Goal: Navigation & Orientation: Find specific page/section

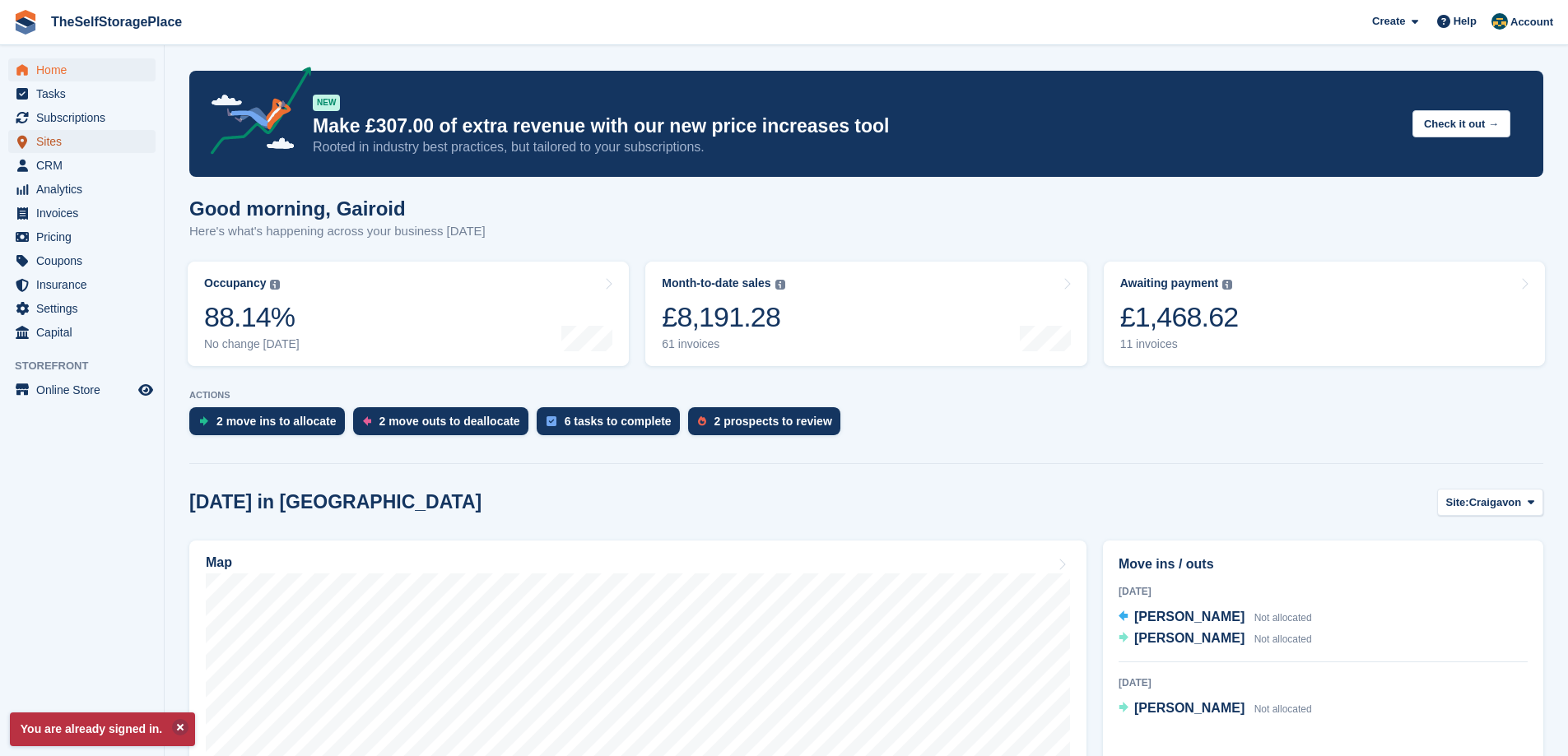
click at [56, 132] on span "Sites" at bounding box center [85, 142] width 98 height 23
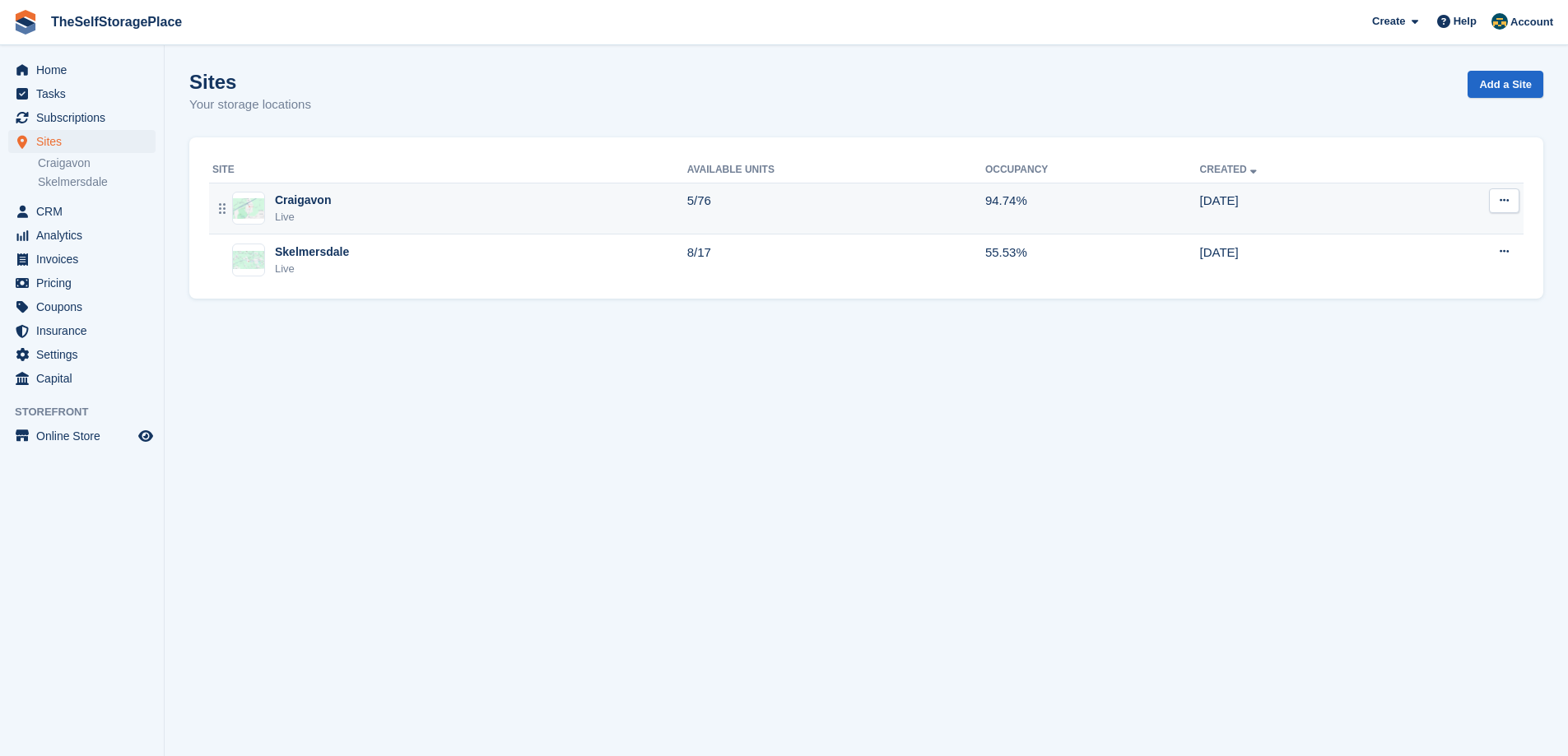
click at [456, 212] on div "Craigavon Live" at bounding box center [450, 208] width 475 height 34
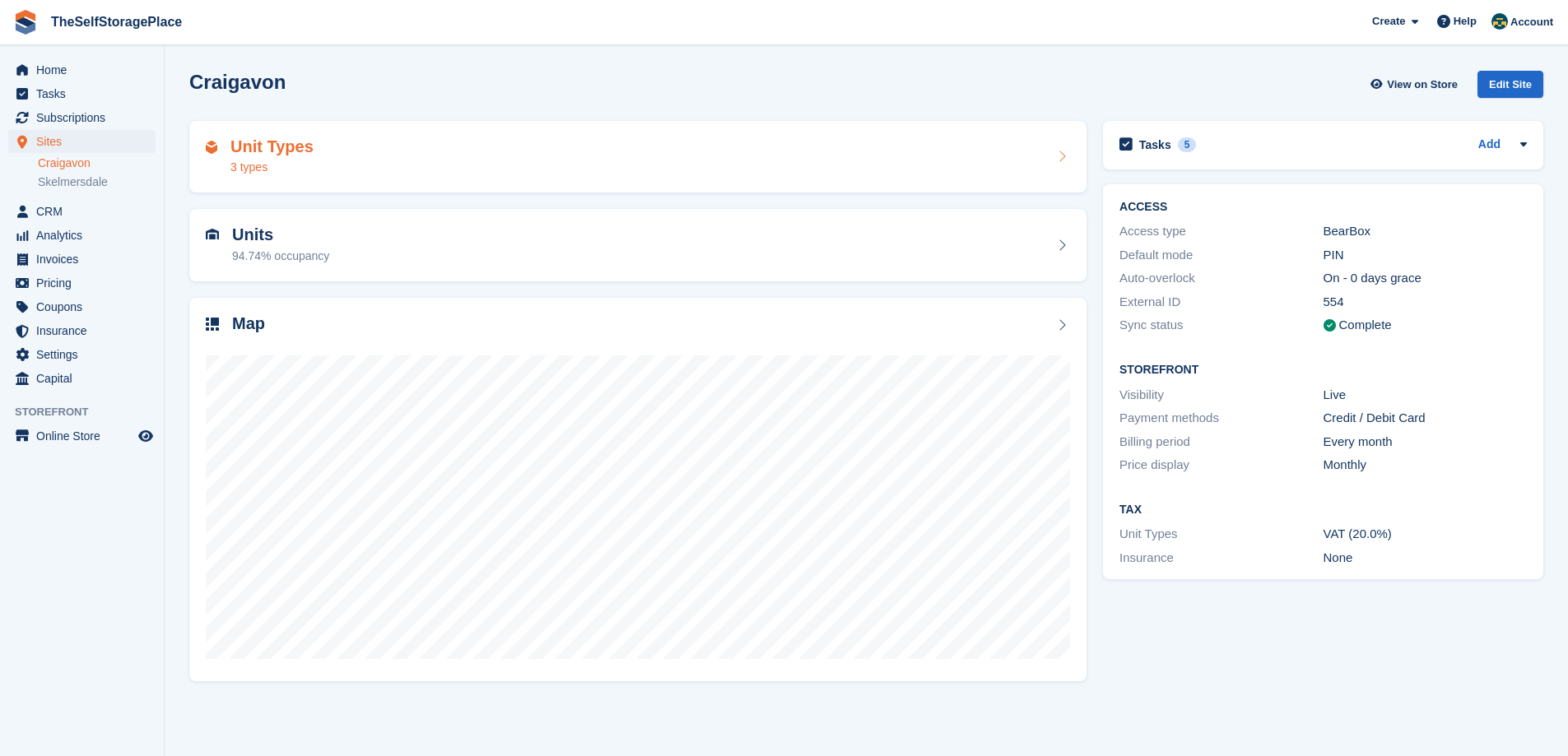
click at [447, 165] on div "Unit Types 3 types" at bounding box center [638, 157] width 864 height 40
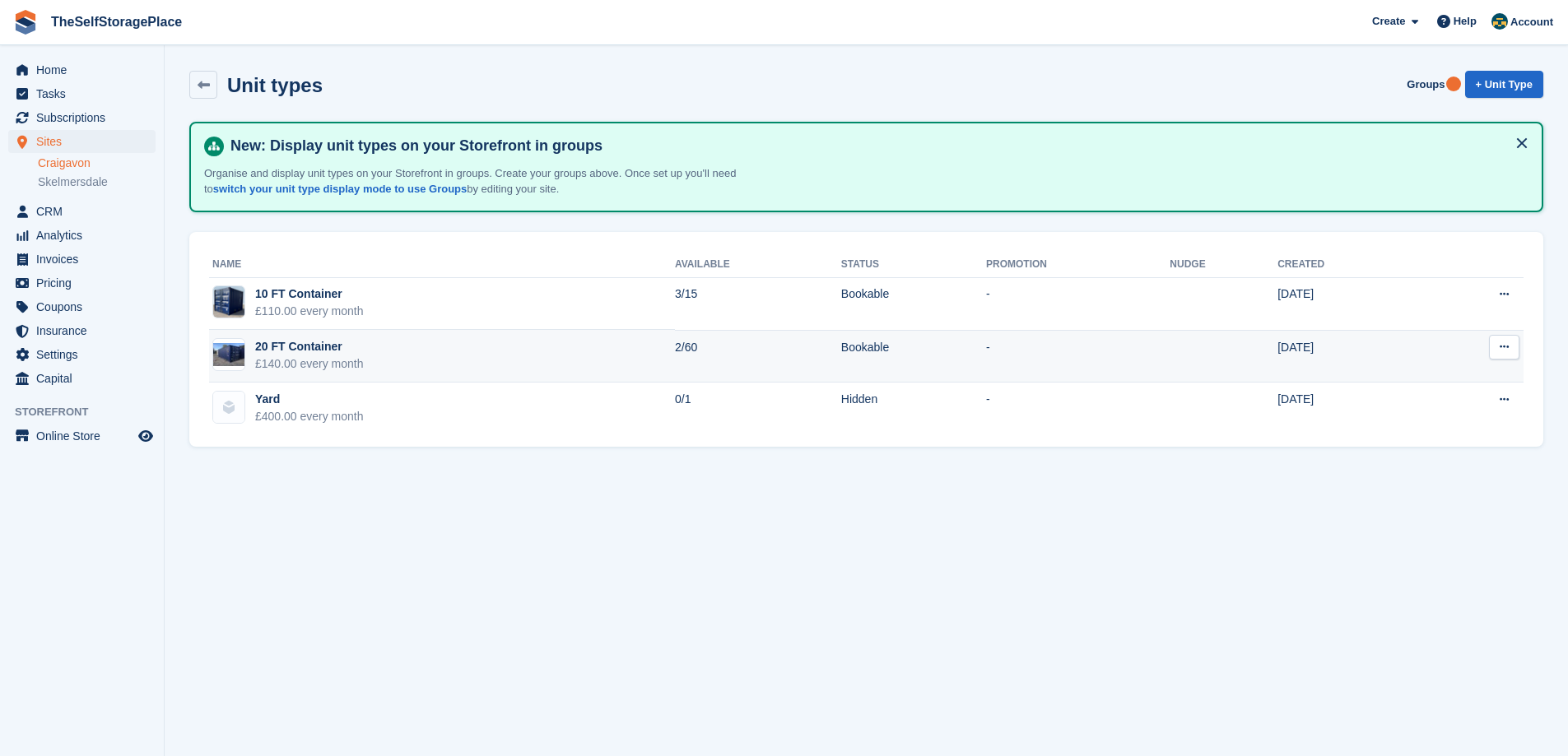
click at [371, 357] on td "20 FT Container £140.00 every month" at bounding box center [442, 356] width 466 height 53
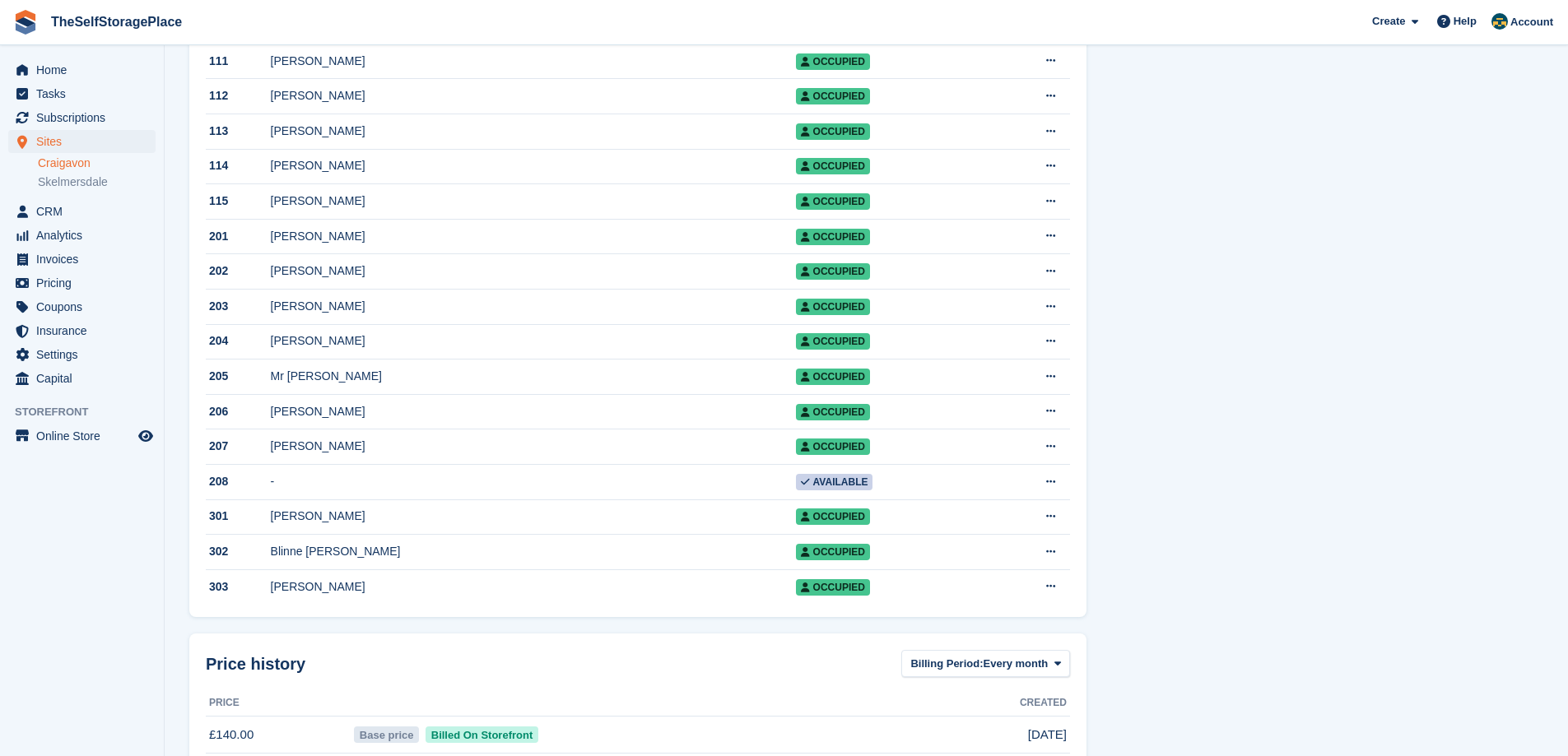
scroll to position [1829, 0]
